Goal: Task Accomplishment & Management: Use online tool/utility

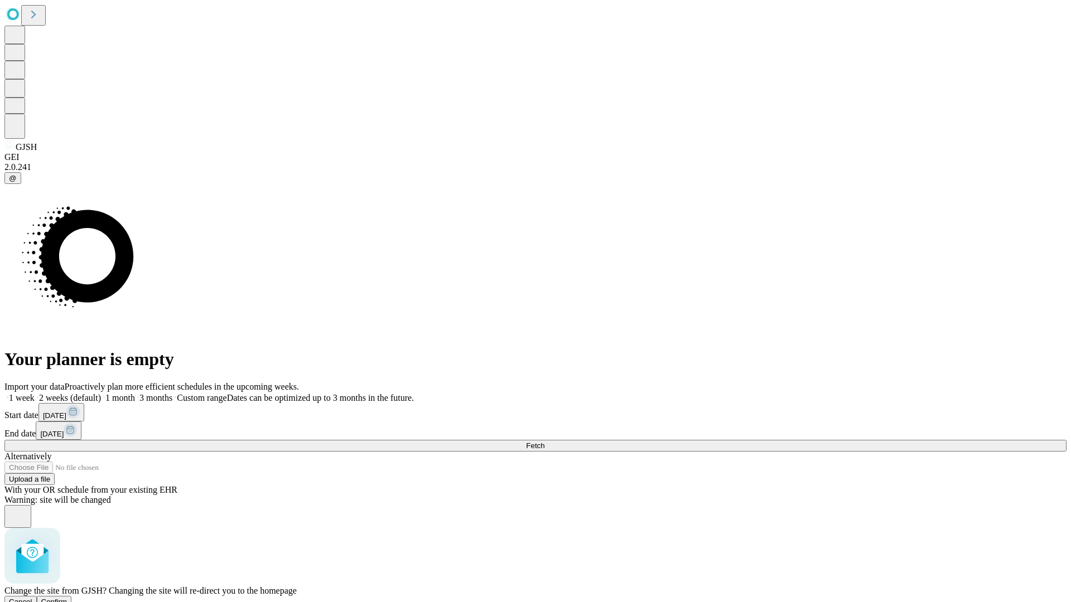
click at [67, 598] on span "Confirm" at bounding box center [54, 602] width 26 height 8
click at [135, 393] on label "1 month" at bounding box center [118, 397] width 34 height 9
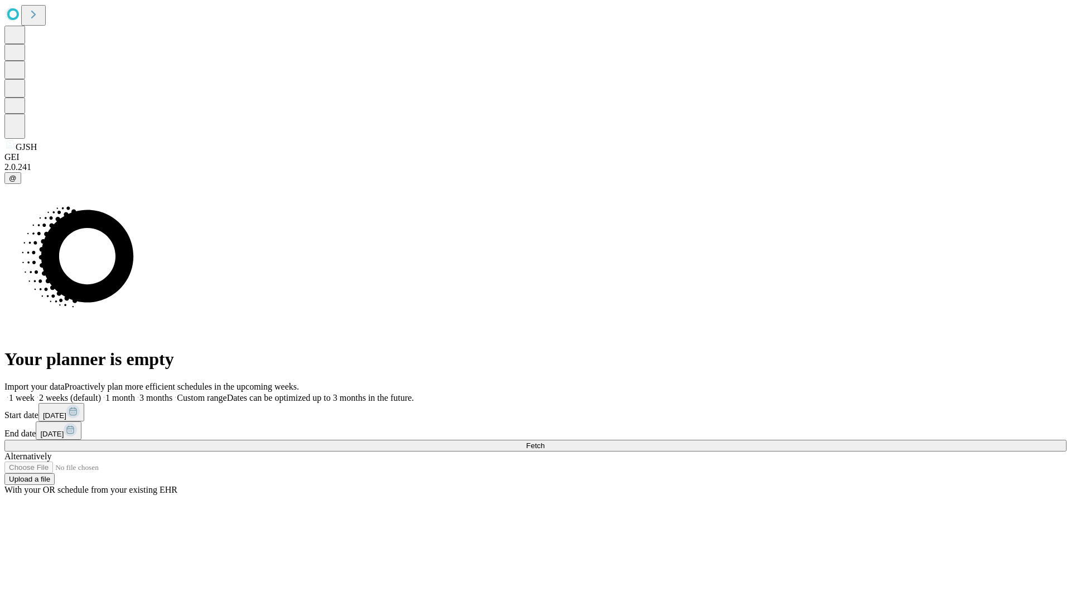
click at [544, 442] on span "Fetch" at bounding box center [535, 446] width 18 height 8
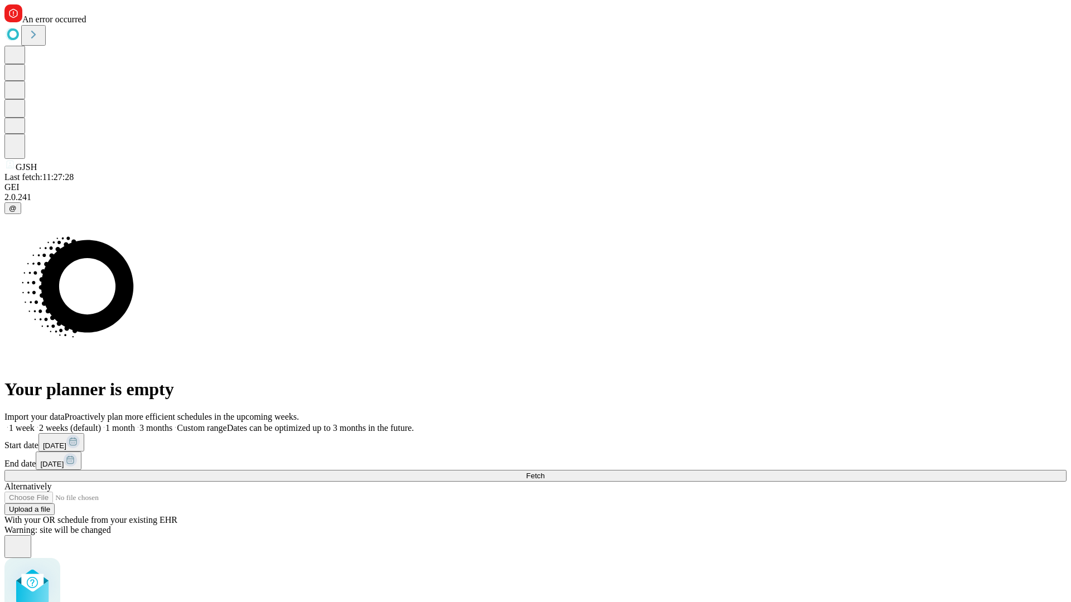
click at [135, 423] on label "1 month" at bounding box center [118, 427] width 34 height 9
click at [544, 472] on span "Fetch" at bounding box center [535, 476] width 18 height 8
click at [135, 423] on label "1 month" at bounding box center [118, 427] width 34 height 9
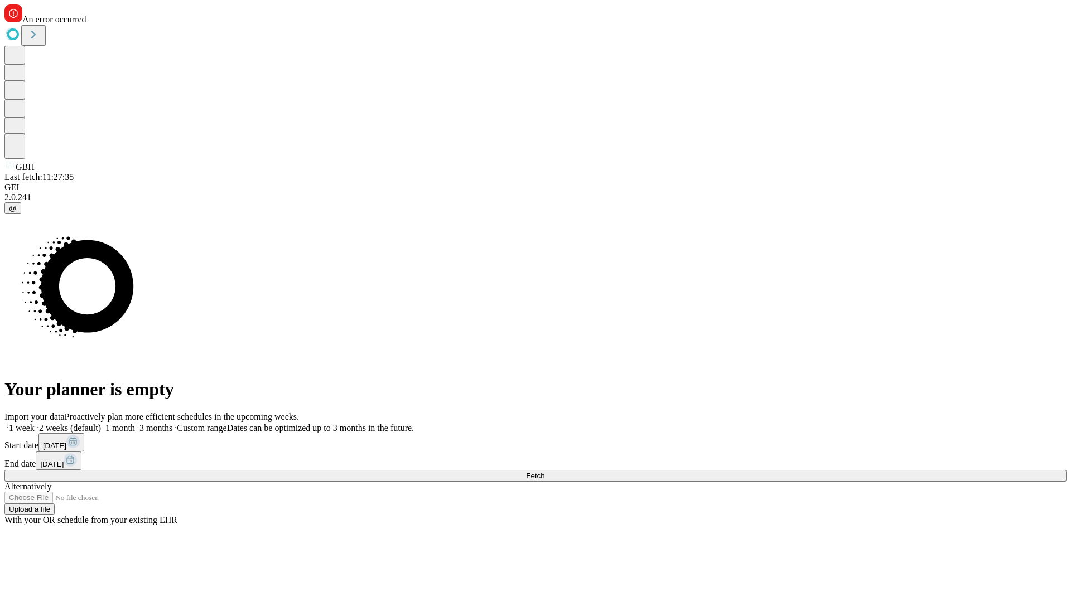
click at [544, 472] on span "Fetch" at bounding box center [535, 476] width 18 height 8
click at [135, 423] on label "1 month" at bounding box center [118, 427] width 34 height 9
click at [544, 472] on span "Fetch" at bounding box center [535, 476] width 18 height 8
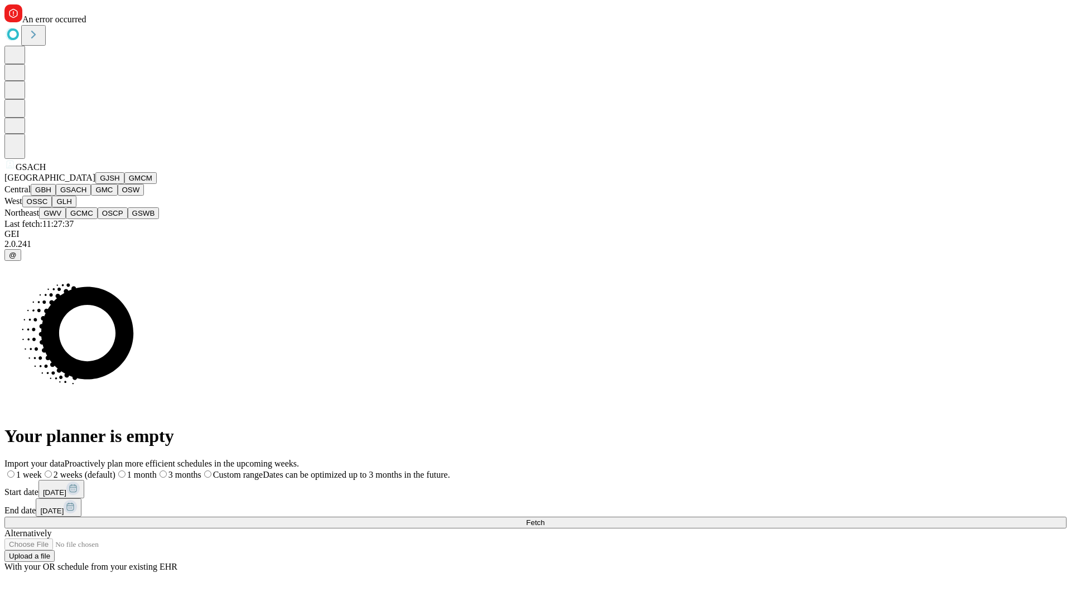
click at [91, 196] on button "GMC" at bounding box center [104, 190] width 26 height 12
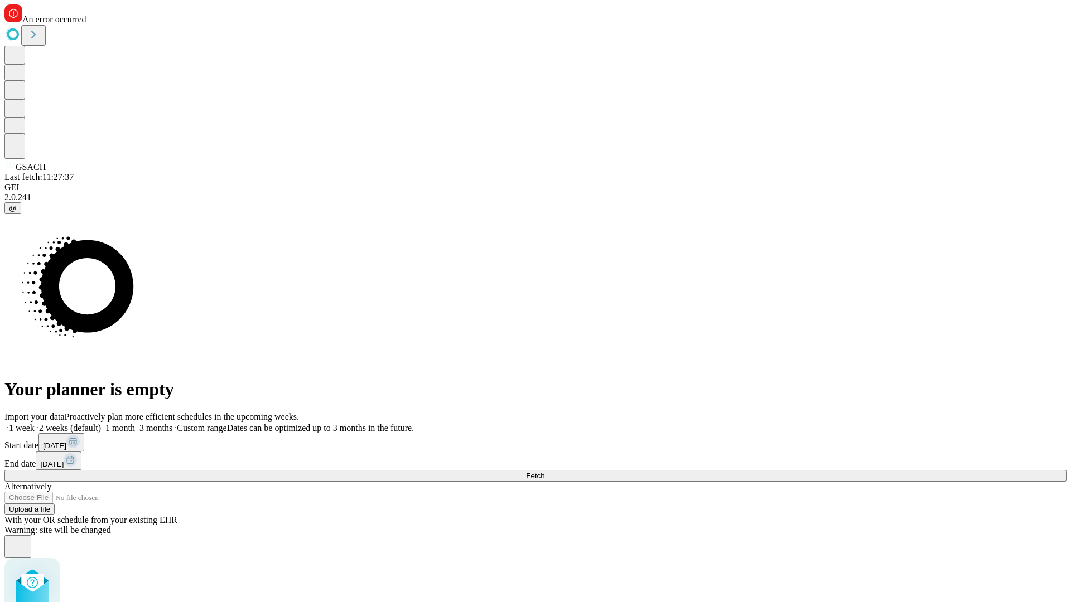
click at [135, 423] on label "1 month" at bounding box center [118, 427] width 34 height 9
click at [544, 472] on span "Fetch" at bounding box center [535, 476] width 18 height 8
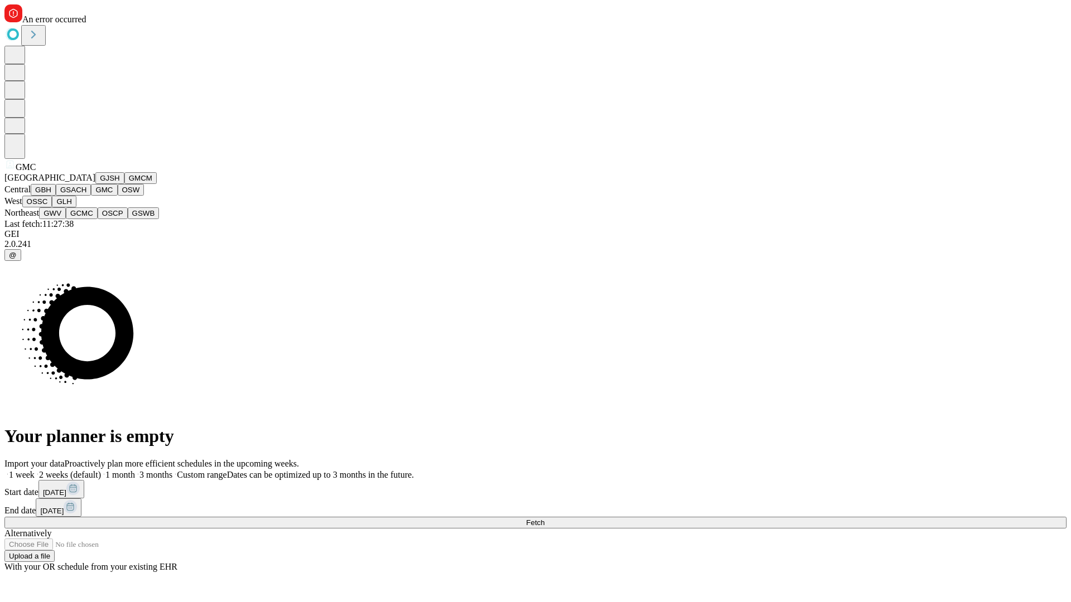
click at [118, 196] on button "OSW" at bounding box center [131, 190] width 27 height 12
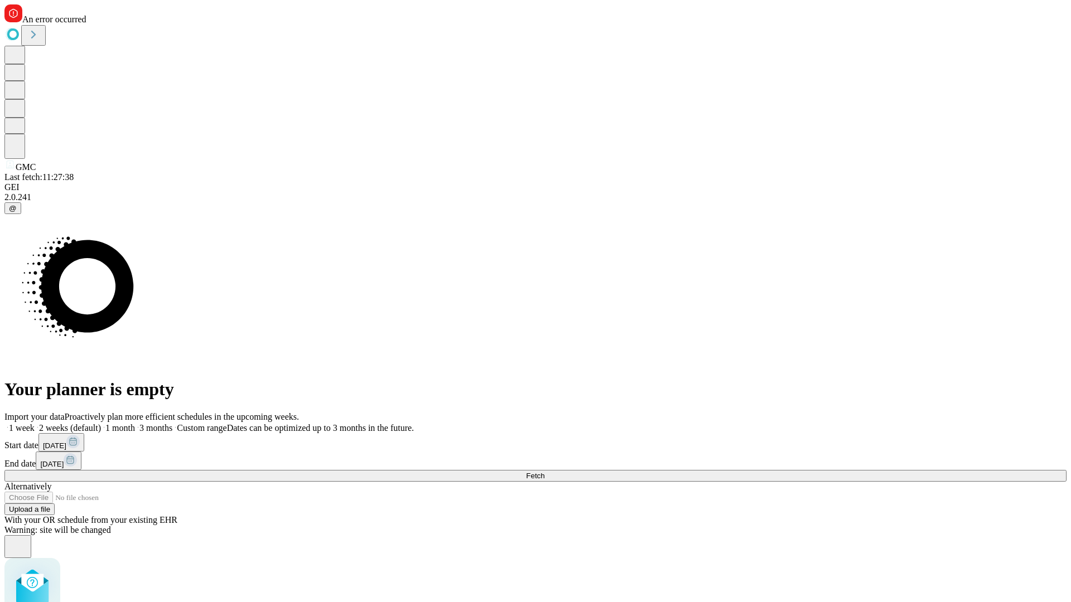
click at [135, 423] on label "1 month" at bounding box center [118, 427] width 34 height 9
click at [544, 472] on span "Fetch" at bounding box center [535, 476] width 18 height 8
click at [135, 423] on label "1 month" at bounding box center [118, 427] width 34 height 9
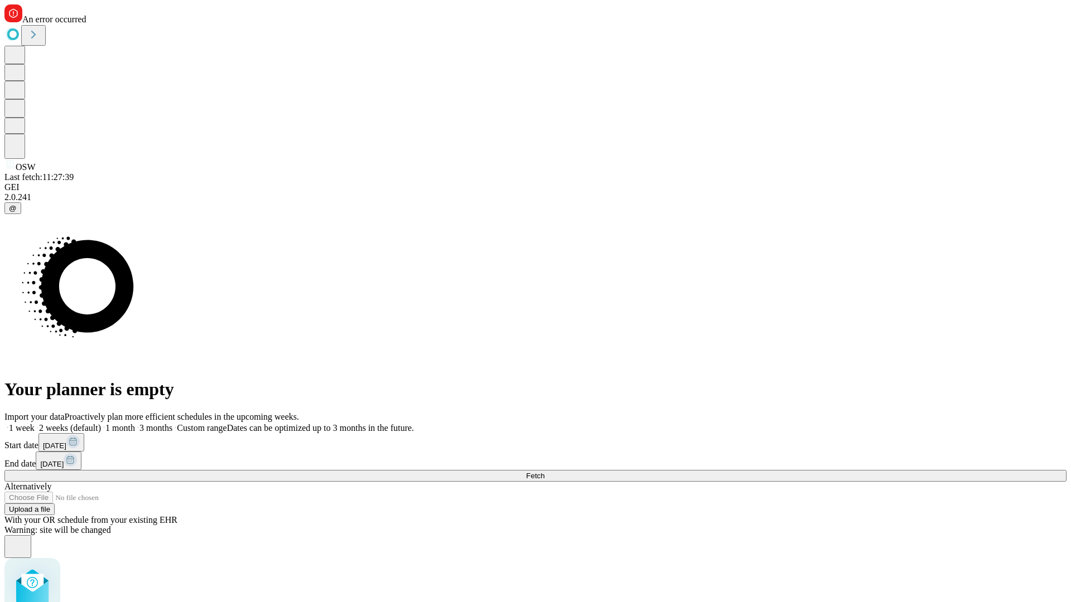
click at [544, 472] on span "Fetch" at bounding box center [535, 476] width 18 height 8
click at [135, 423] on label "1 month" at bounding box center [118, 427] width 34 height 9
